Goal: Transaction & Acquisition: Purchase product/service

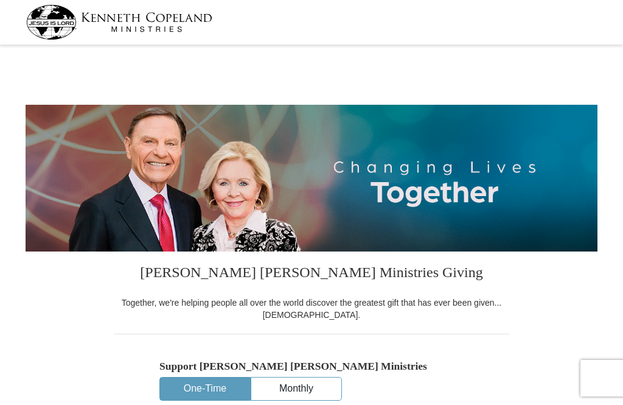
select select "[GEOGRAPHIC_DATA]"
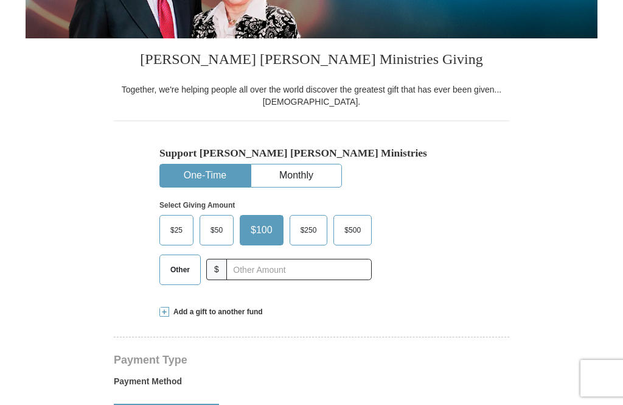
click at [182, 268] on span "Other" at bounding box center [180, 269] width 32 height 18
click at [0, 0] on input "Other" at bounding box center [0, 0] width 0 height 0
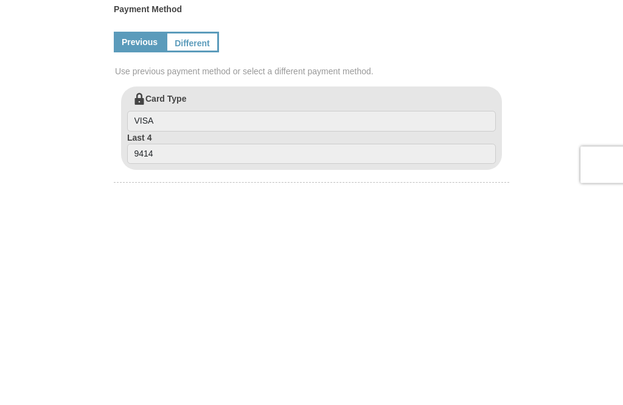
scroll to position [383, 0]
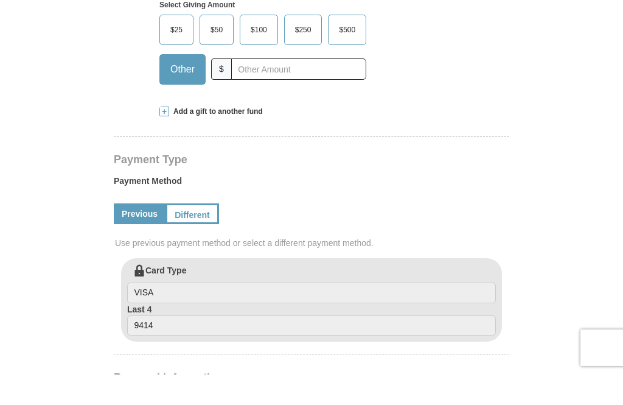
click at [156, 113] on div "[PERSON_NAME] [PERSON_NAME] Ministries Giving Together, we're helping people al…" at bounding box center [312, 407] width 396 height 1077
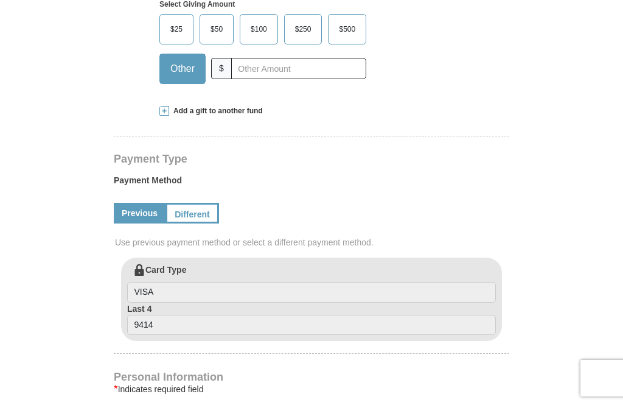
click at [166, 114] on span at bounding box center [164, 111] width 10 height 10
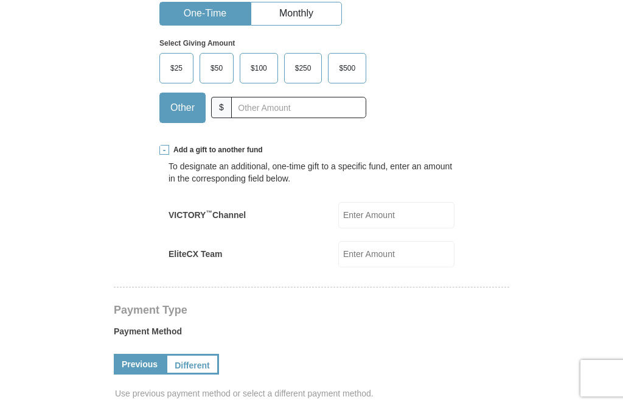
scroll to position [362, 0]
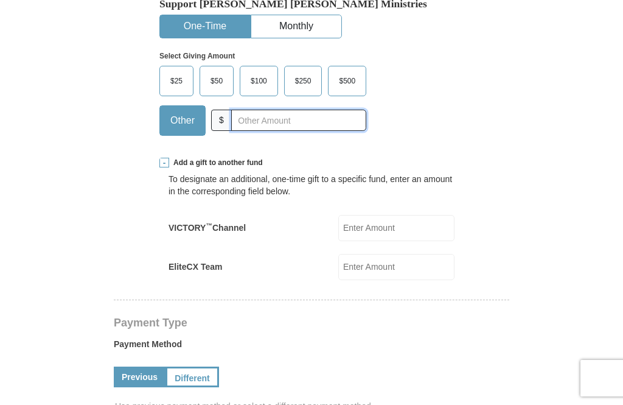
click at [260, 120] on input "text" at bounding box center [298, 120] width 135 height 21
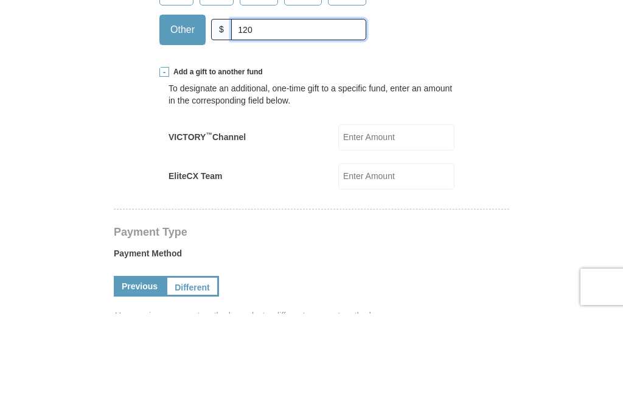
type input "120"
click at [399, 215] on input "VICTORY ™ Channel" at bounding box center [396, 228] width 116 height 26
type input "6"
type input "40"
click at [288, 110] on input "120" at bounding box center [298, 120] width 135 height 21
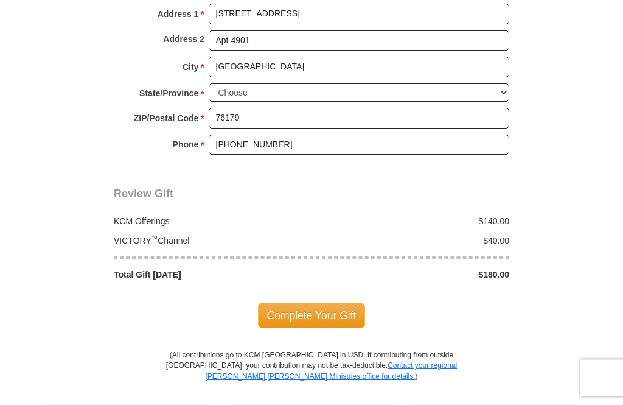
scroll to position [1056, 0]
type input "140"
click at [338, 310] on span "Complete Your Gift" at bounding box center [312, 315] width 108 height 26
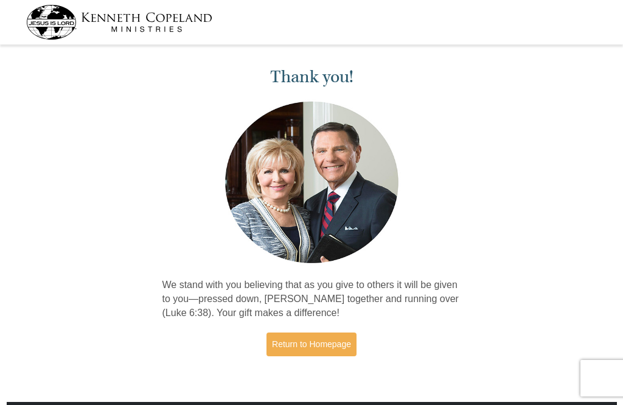
click at [319, 344] on link "Return to Homepage" at bounding box center [312, 344] width 90 height 24
